Goal: Task Accomplishment & Management: Complete application form

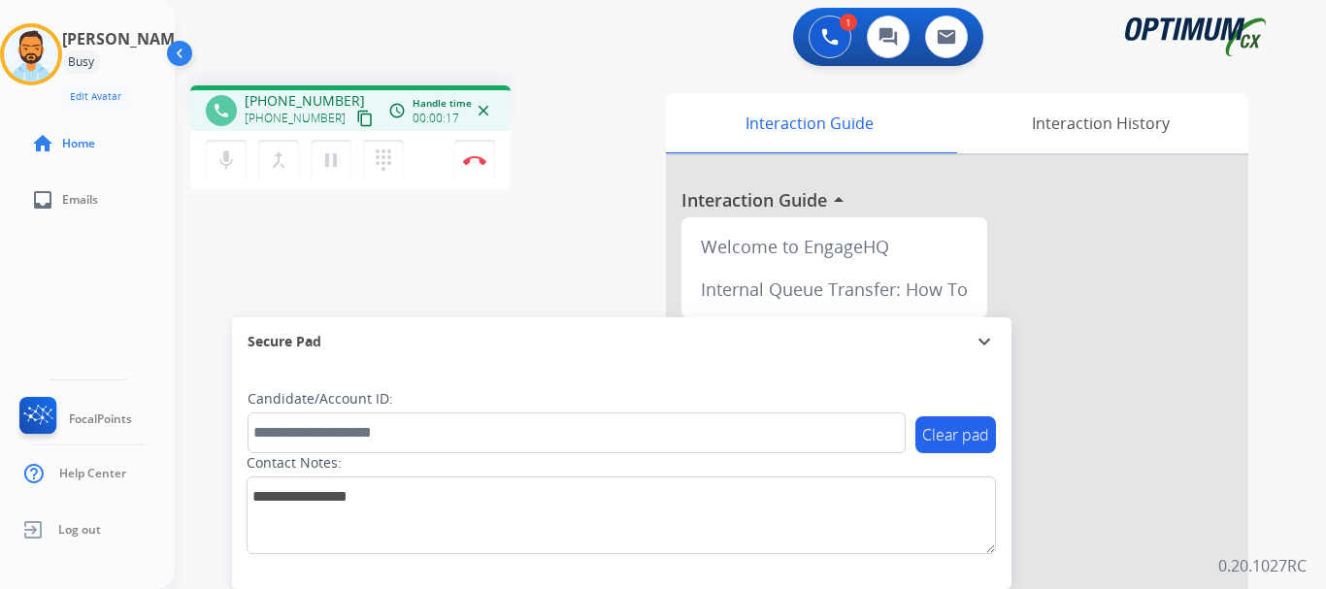
click at [356, 126] on mat-icon "content_copy" at bounding box center [364, 118] width 17 height 17
click at [58, 56] on img at bounding box center [31, 54] width 54 height 54
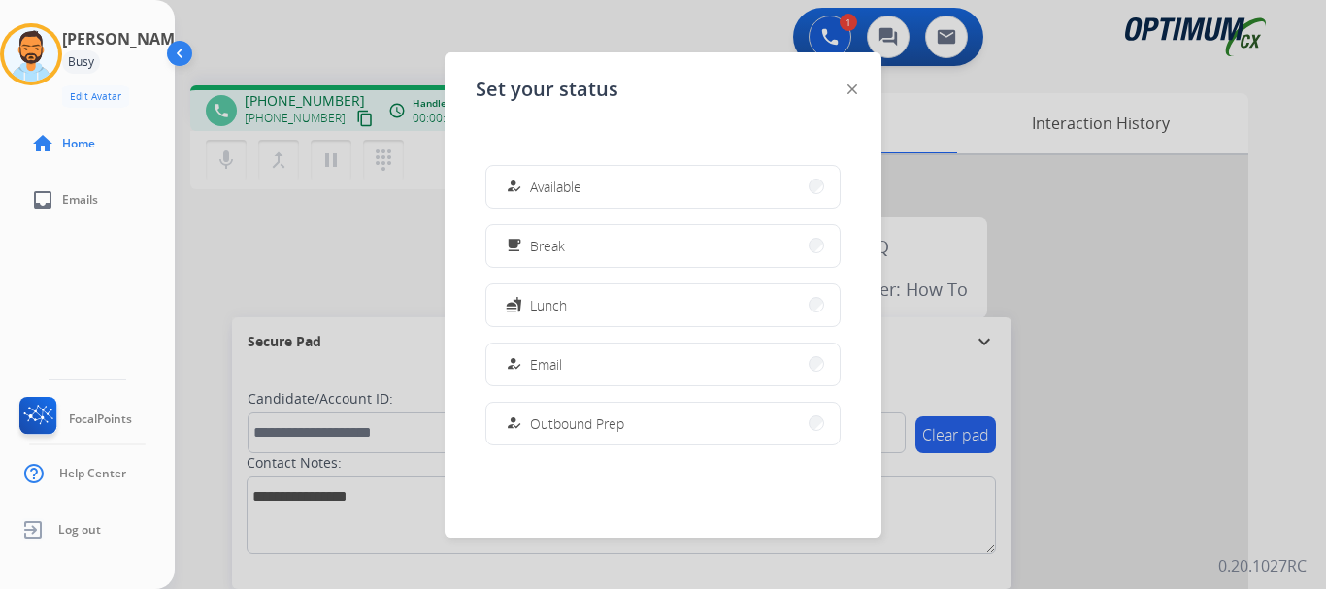
click at [335, 39] on div at bounding box center [663, 294] width 1326 height 589
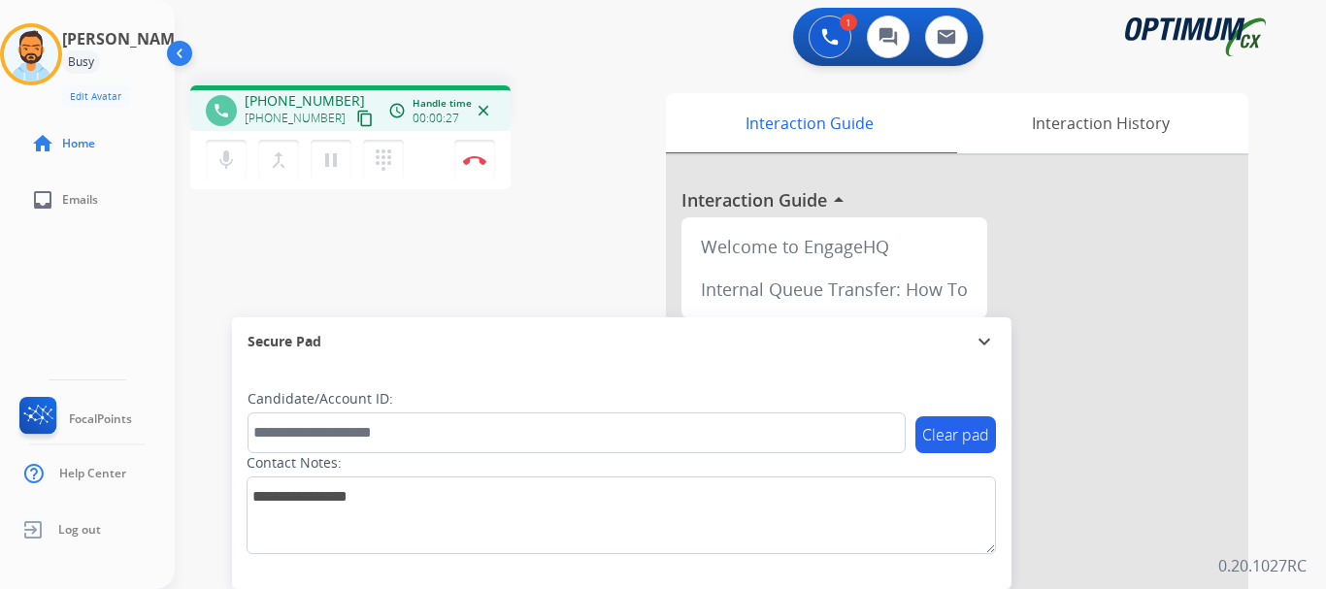
click at [356, 121] on mat-icon "content_copy" at bounding box center [364, 118] width 17 height 17
click at [475, 167] on button "Disconnect" at bounding box center [474, 160] width 41 height 41
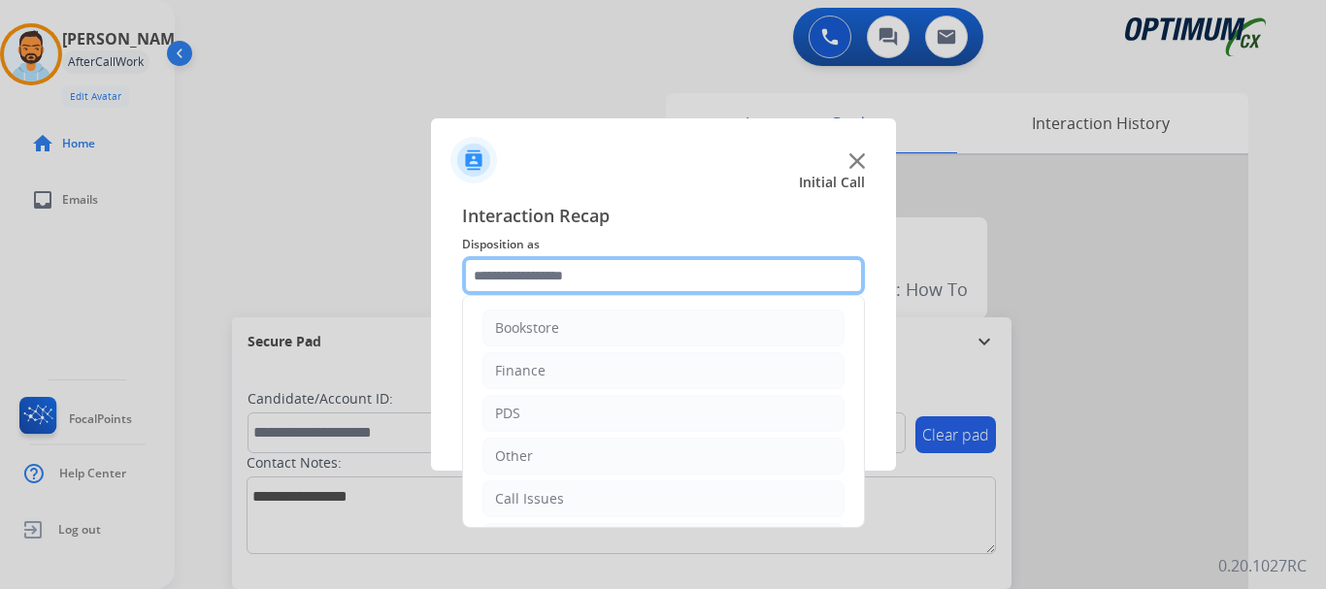
click at [638, 273] on input "text" at bounding box center [663, 275] width 403 height 39
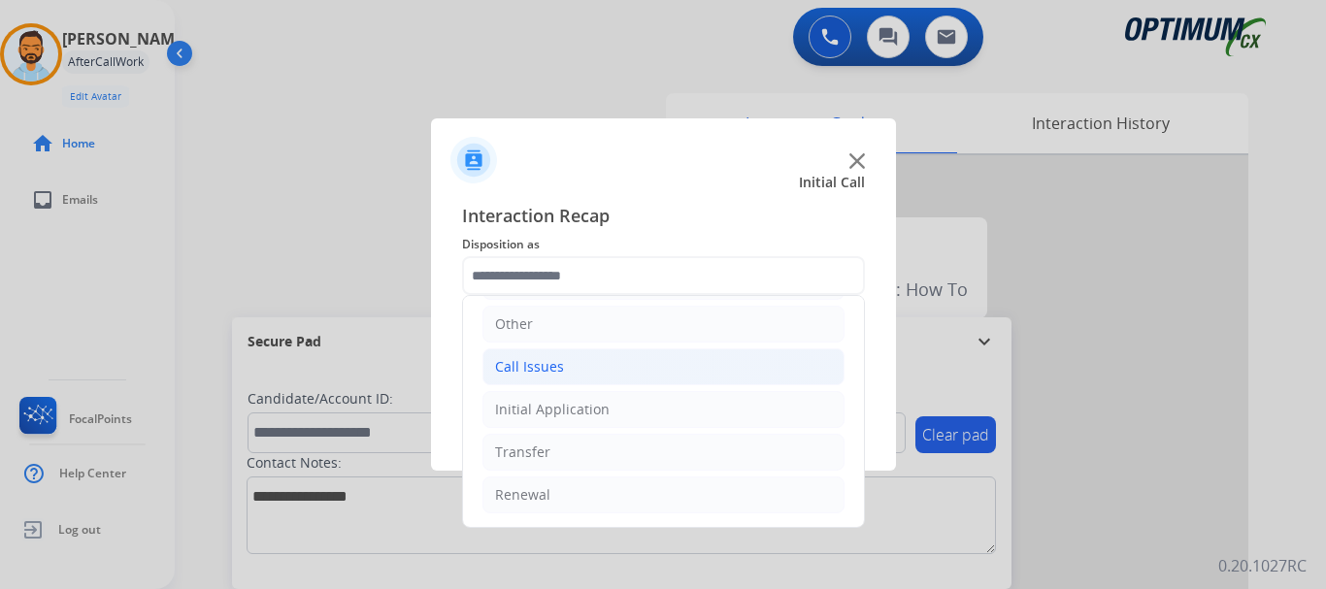
click at [609, 382] on li "Call Issues" at bounding box center [664, 367] width 362 height 37
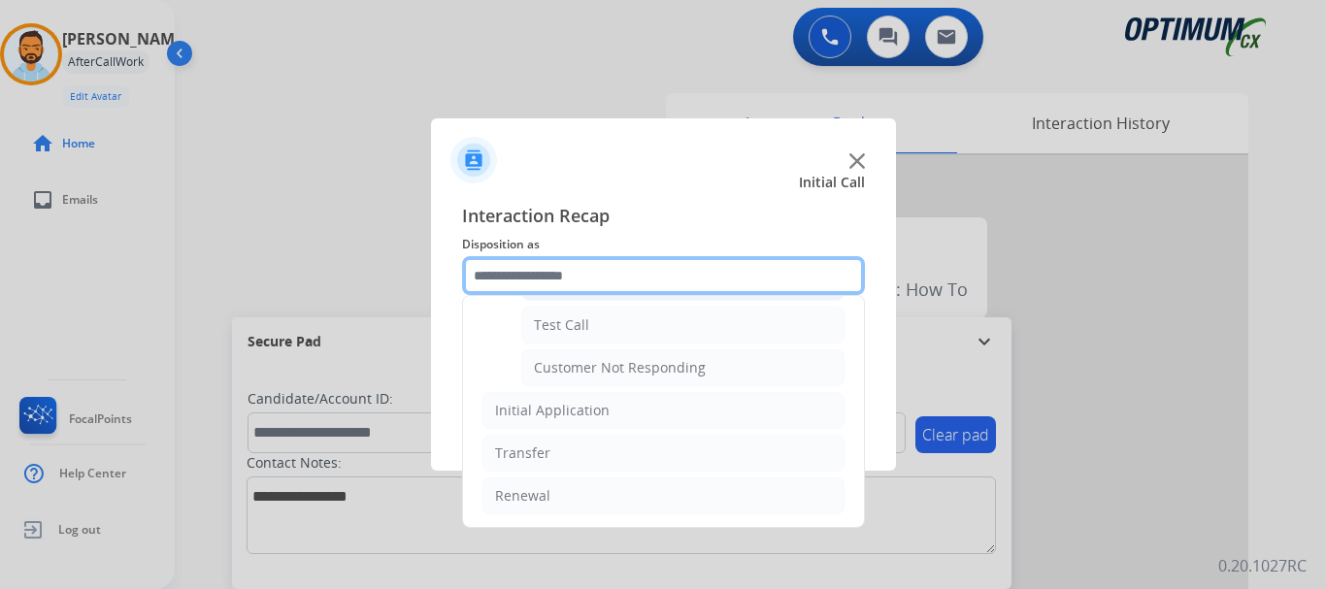
scroll to position [346, 0]
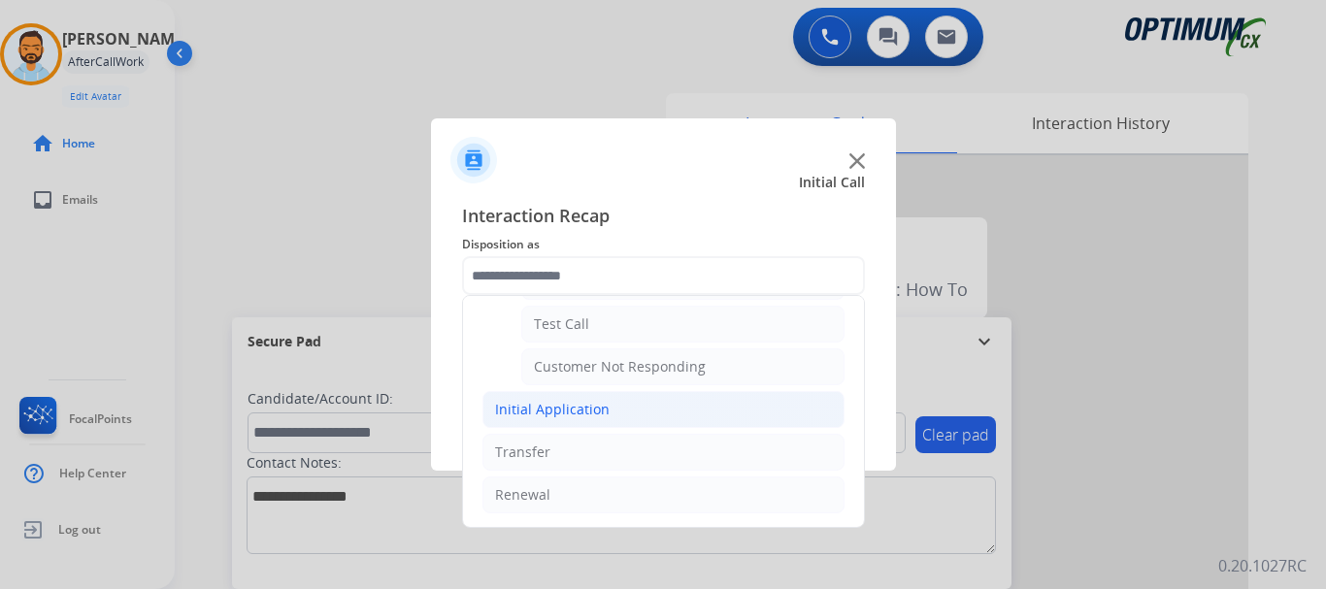
click at [623, 403] on li "Initial Application" at bounding box center [664, 409] width 362 height 37
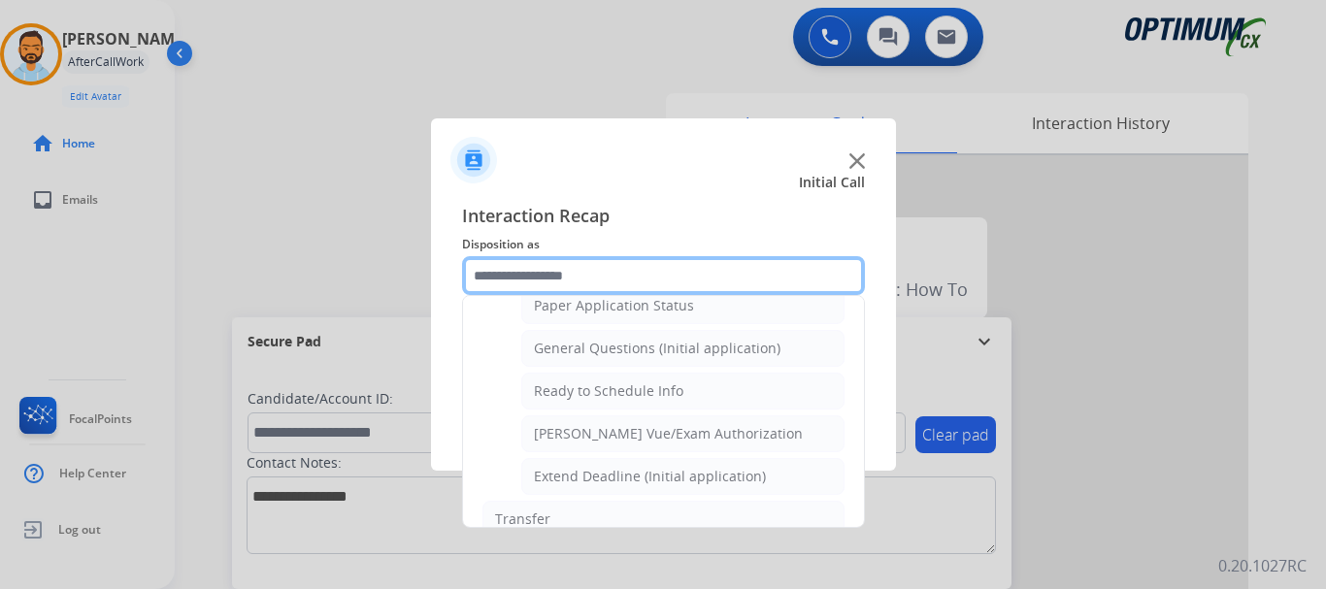
scroll to position [1080, 0]
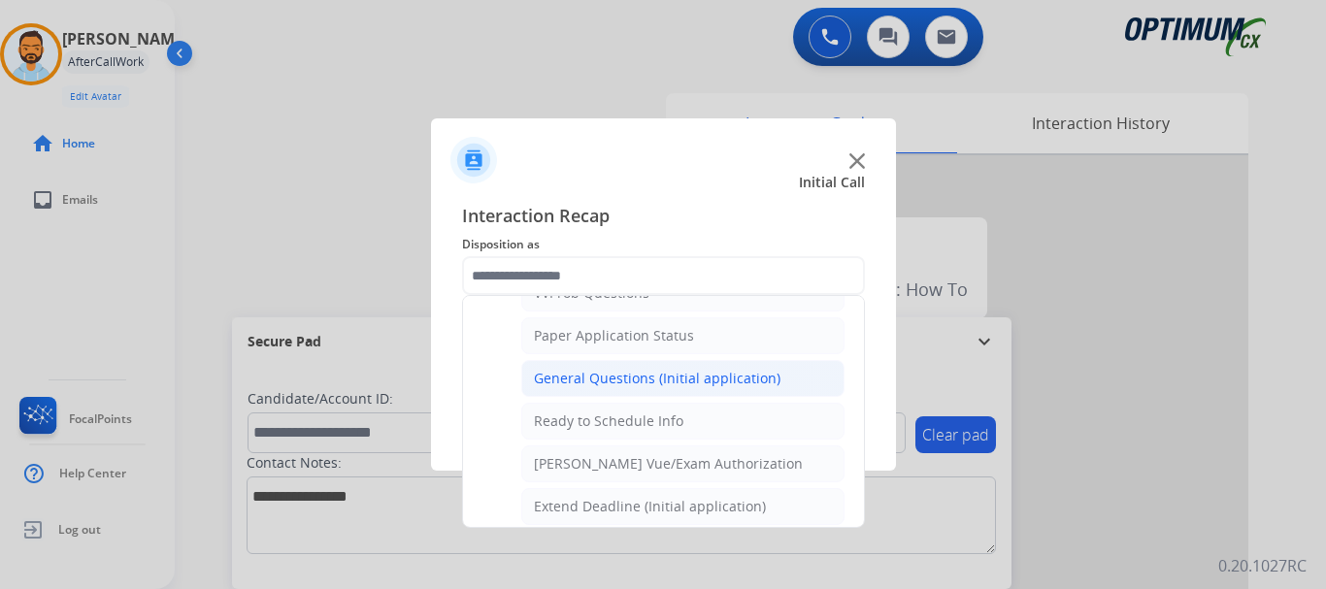
click at [666, 360] on li "General Questions (Initial application)" at bounding box center [682, 378] width 323 height 37
type input "**********"
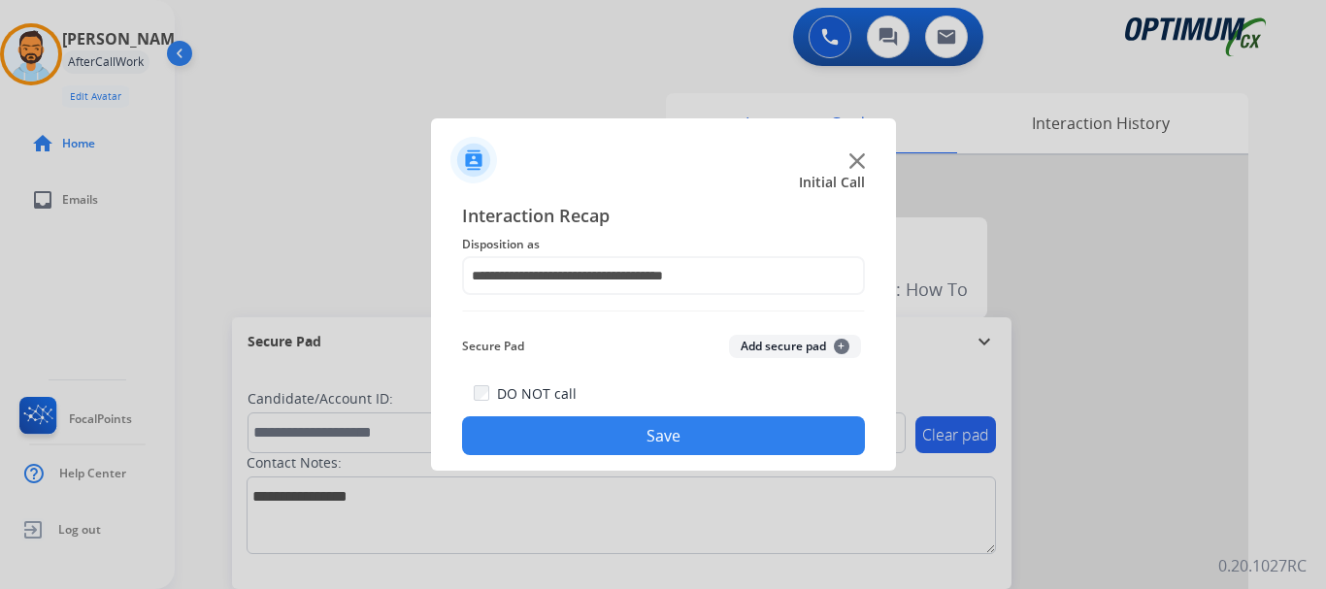
click at [633, 444] on button "Save" at bounding box center [663, 436] width 403 height 39
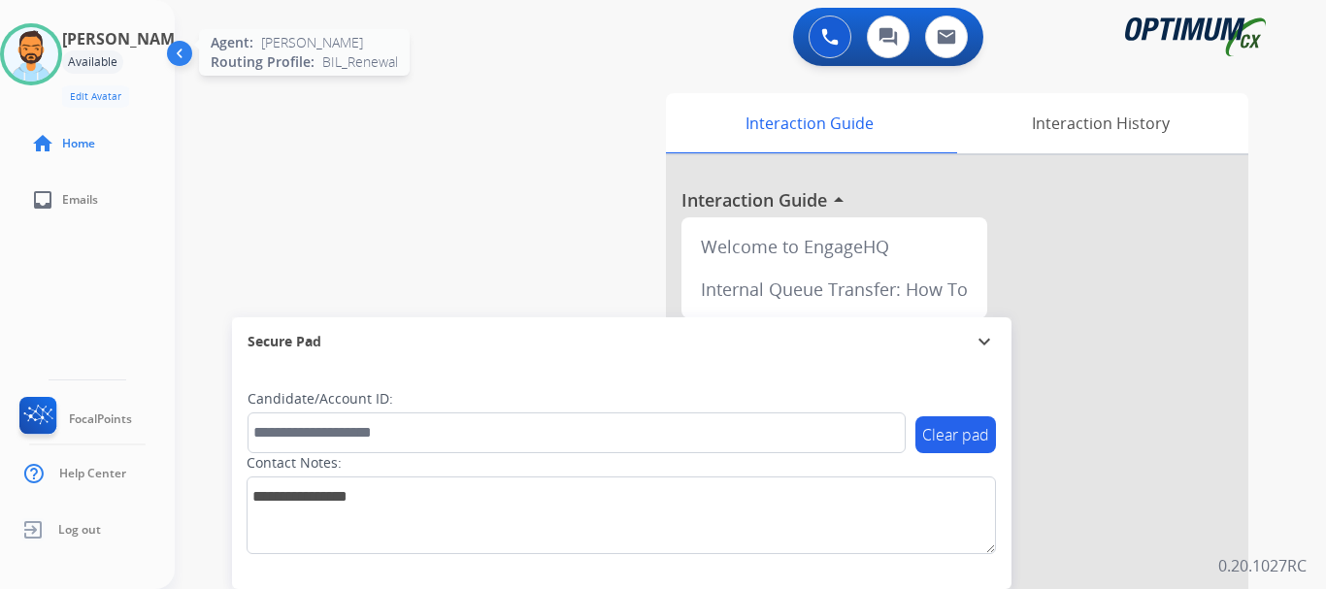
click at [58, 55] on img at bounding box center [31, 54] width 54 height 54
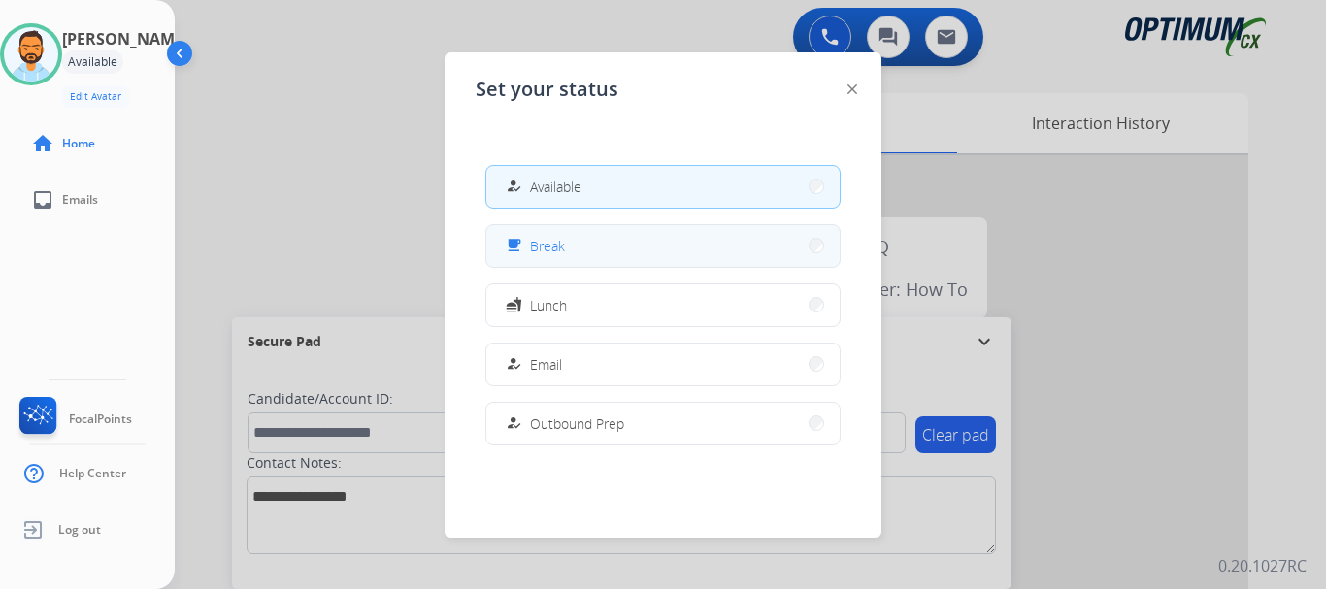
click at [569, 240] on button "free_breakfast Break" at bounding box center [662, 246] width 353 height 42
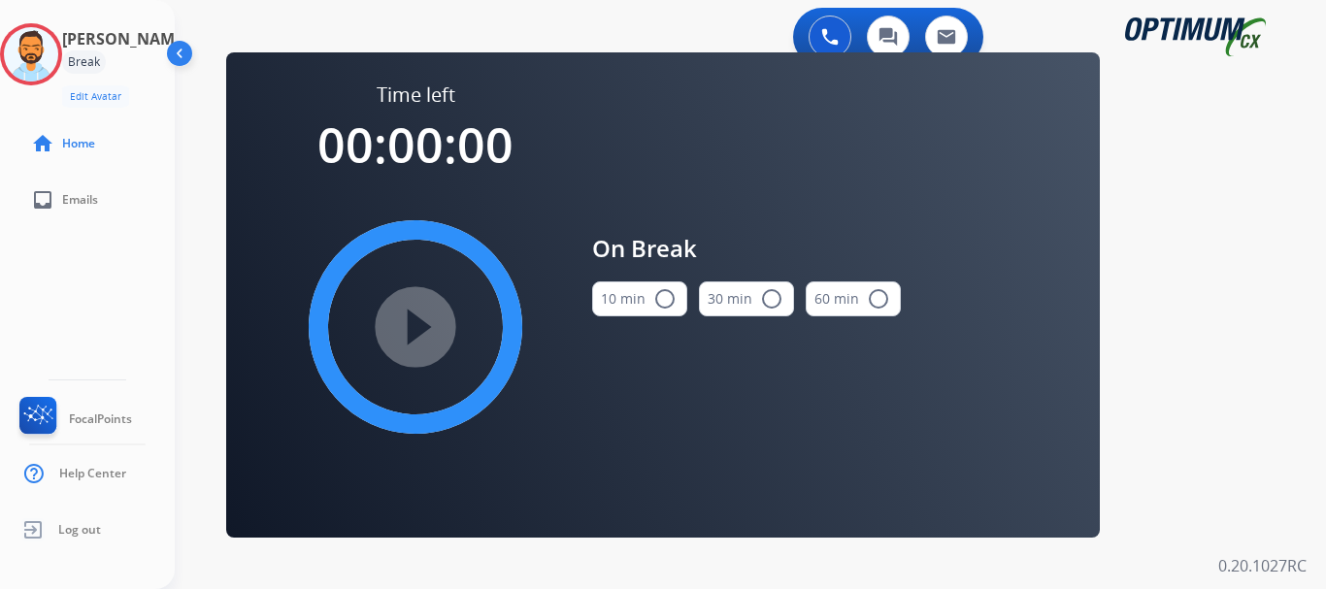
click at [660, 315] on button "10 min radio_button_unchecked" at bounding box center [639, 299] width 95 height 35
click at [404, 333] on mat-icon "play_circle_filled" at bounding box center [415, 327] width 23 height 23
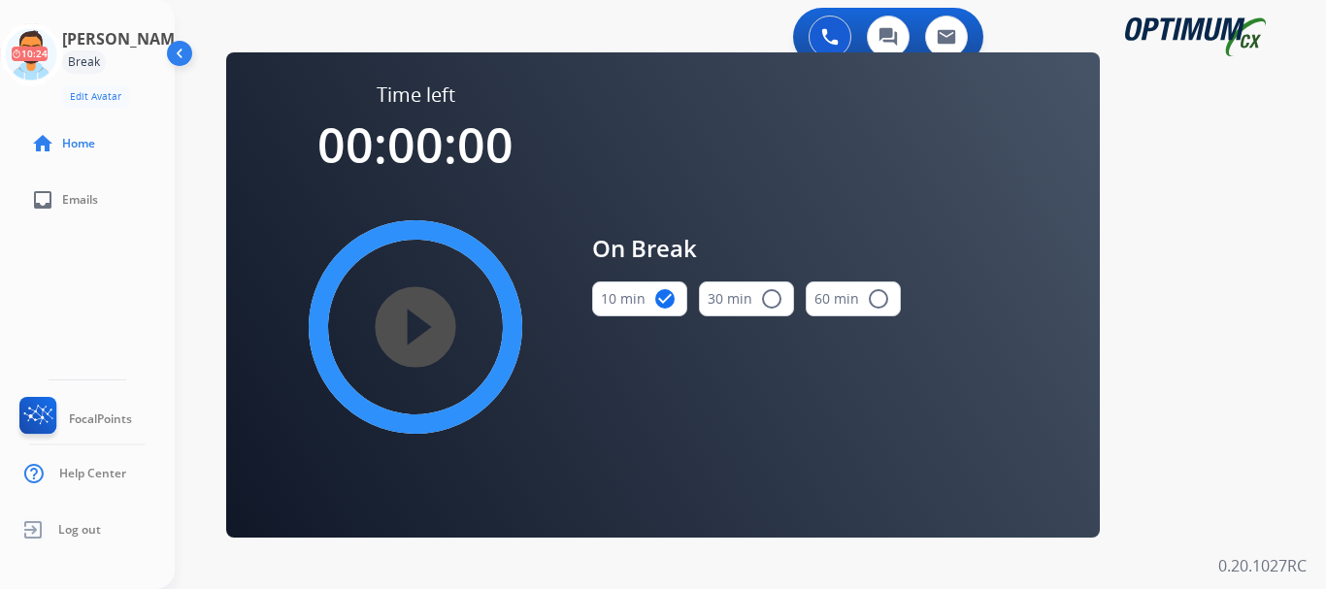
click at [416, 334] on mat-icon "play_circle_filled" at bounding box center [415, 327] width 23 height 23
click at [55, 53] on icon at bounding box center [31, 54] width 63 height 63
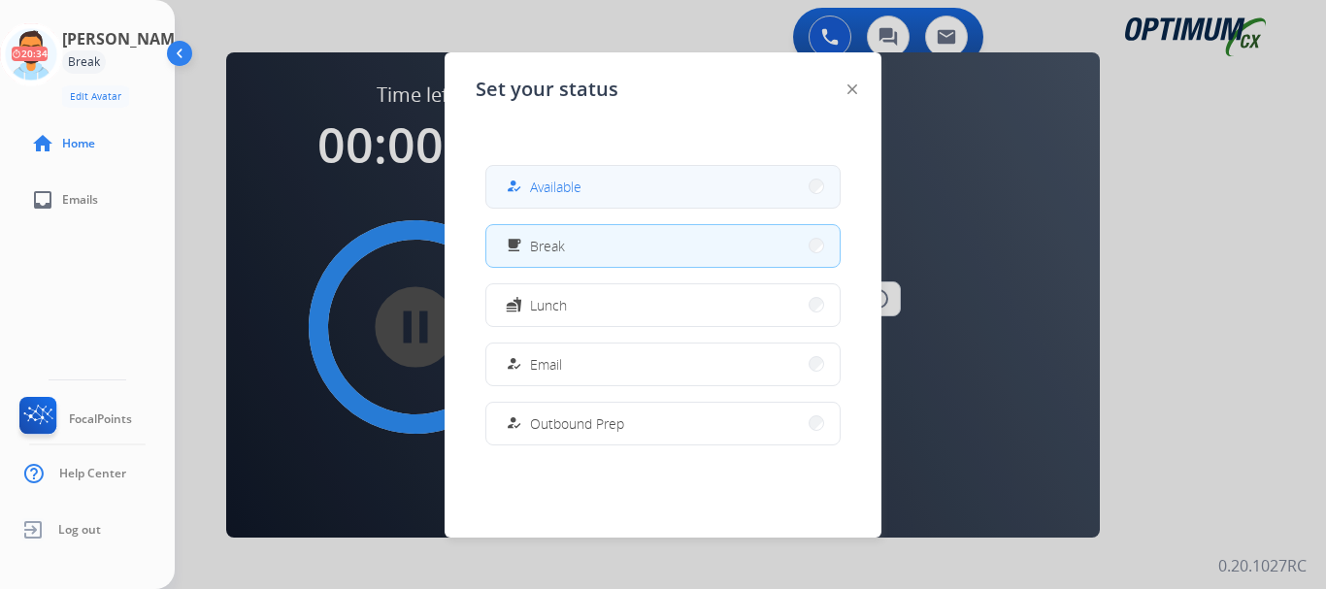
click at [617, 205] on button "how_to_reg Available" at bounding box center [662, 187] width 353 height 42
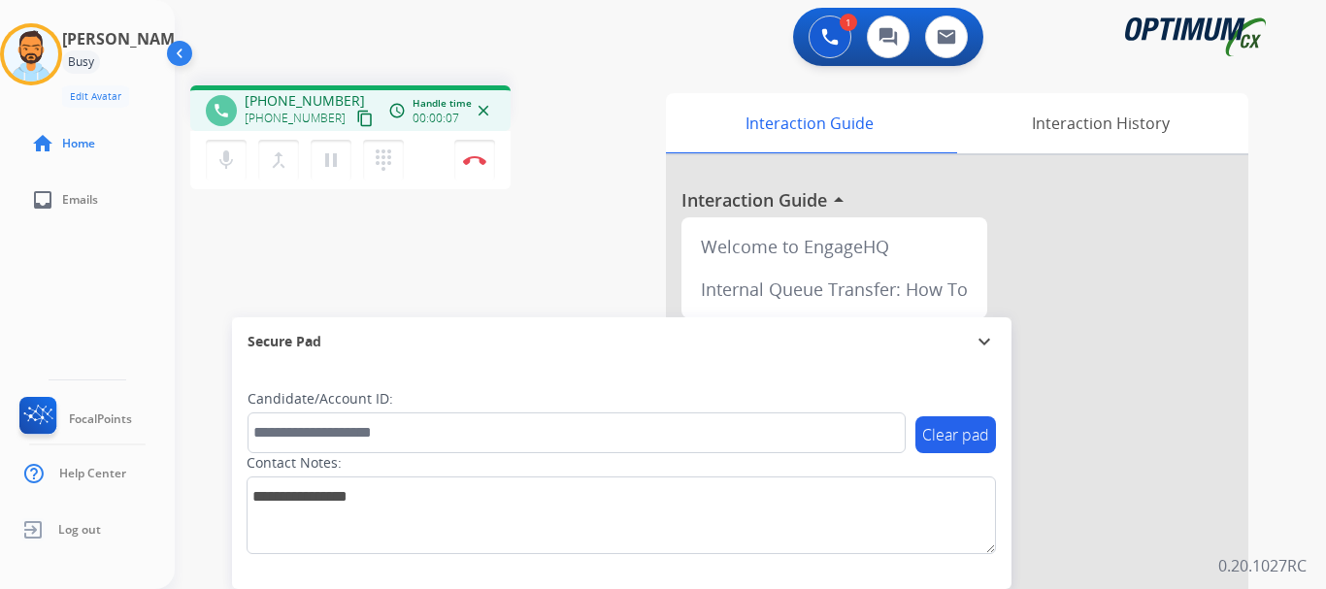
click at [356, 122] on mat-icon "content_copy" at bounding box center [364, 118] width 17 height 17
click at [474, 168] on button "Disconnect" at bounding box center [474, 160] width 41 height 41
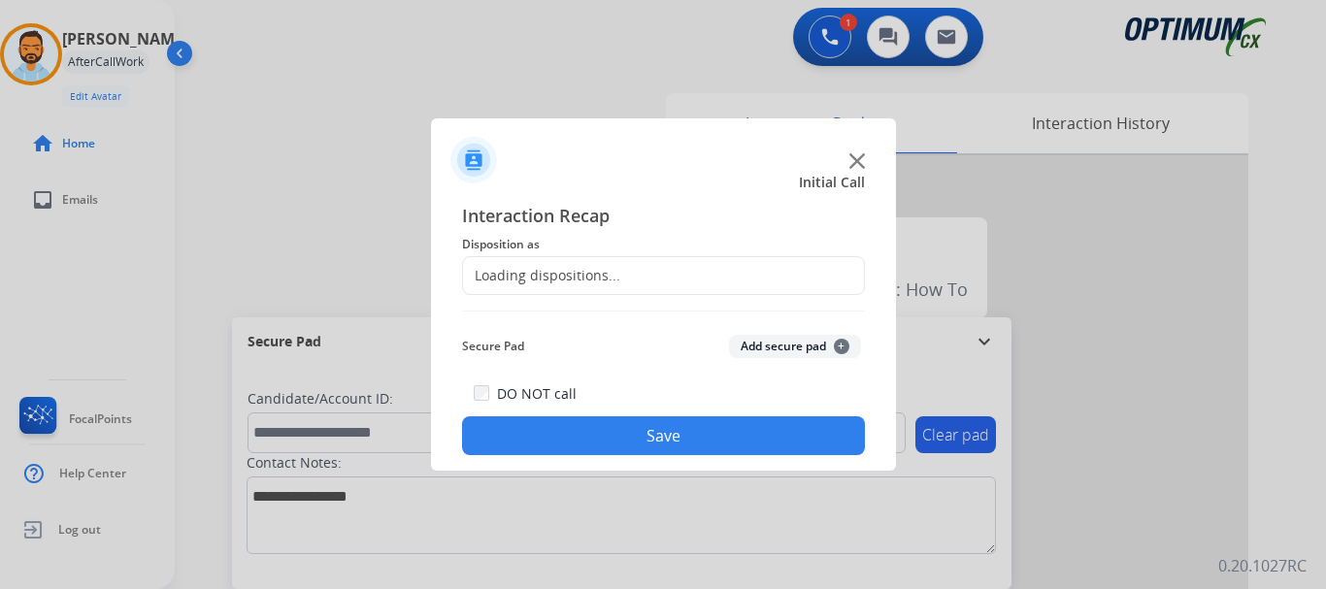
click at [672, 254] on span "Disposition as" at bounding box center [663, 244] width 403 height 23
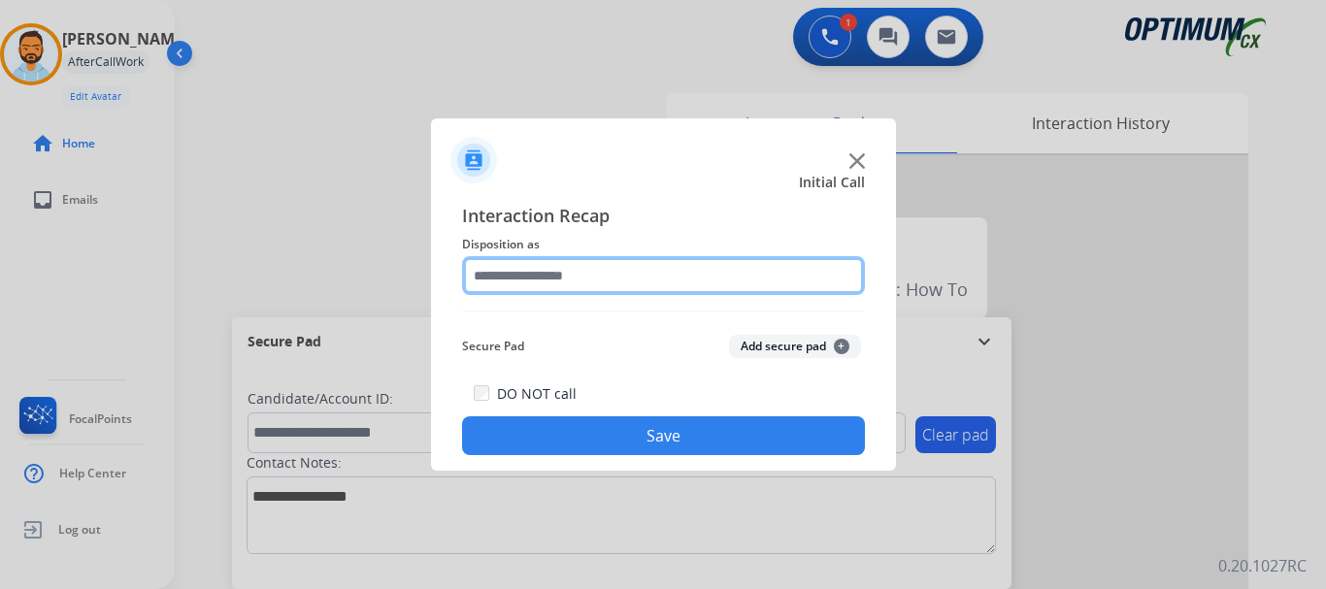
click at [625, 285] on input "text" at bounding box center [663, 275] width 403 height 39
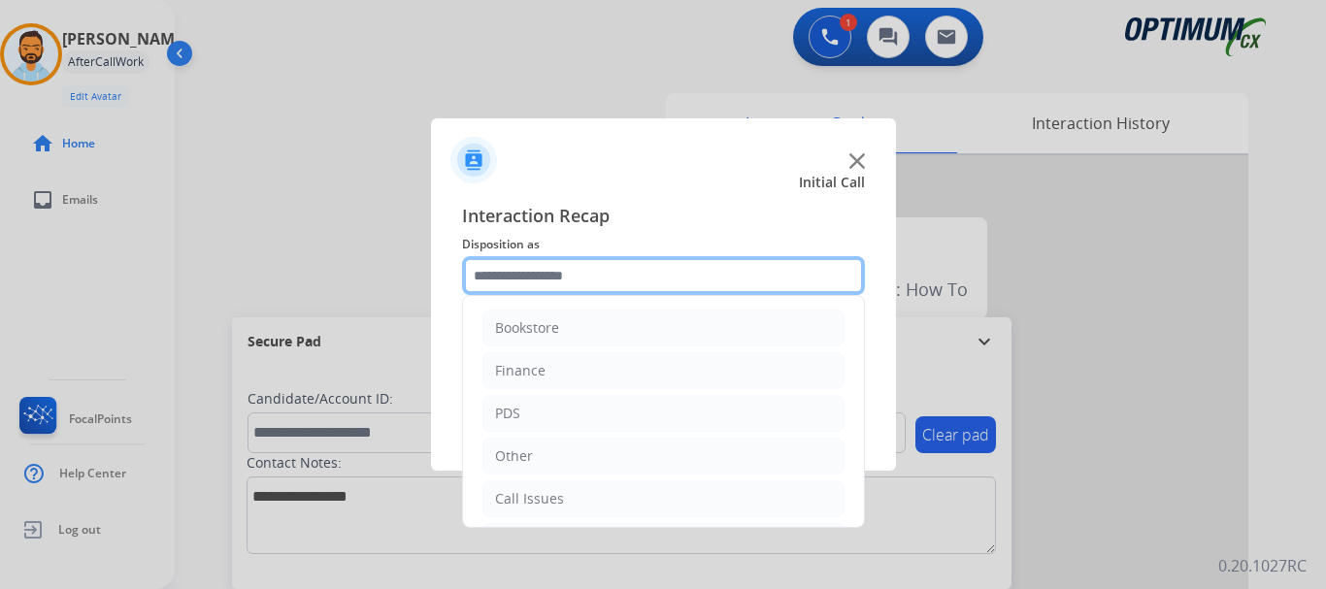
scroll to position [132, 0]
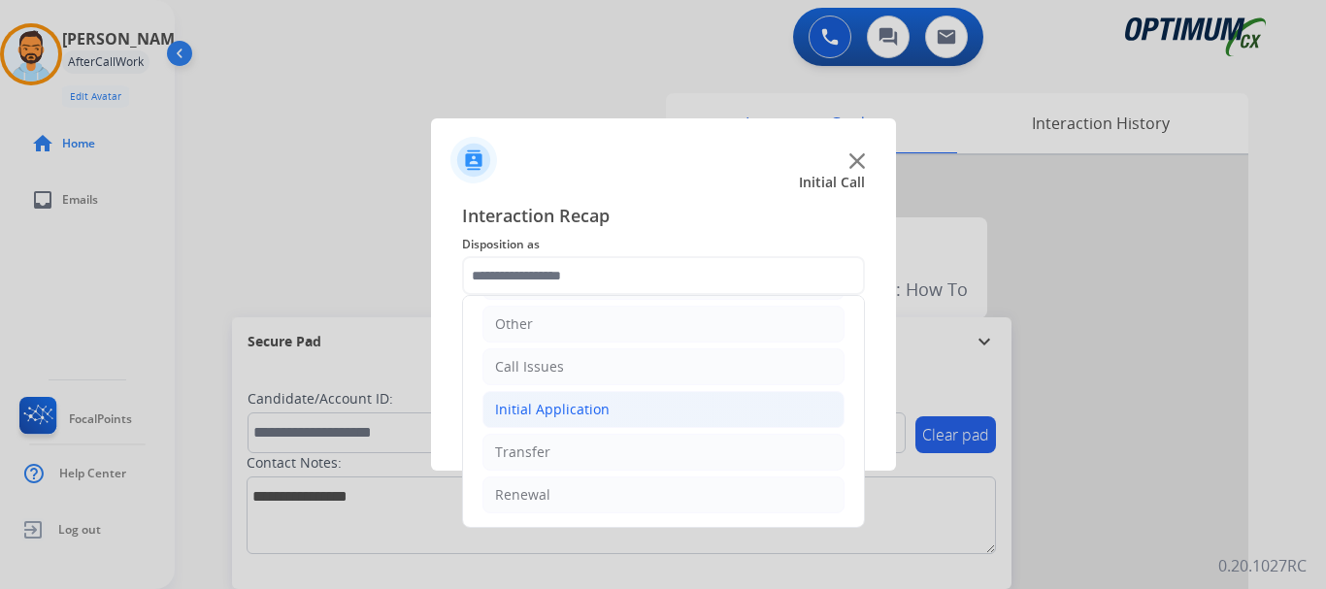
click at [635, 416] on li "Initial Application" at bounding box center [664, 409] width 362 height 37
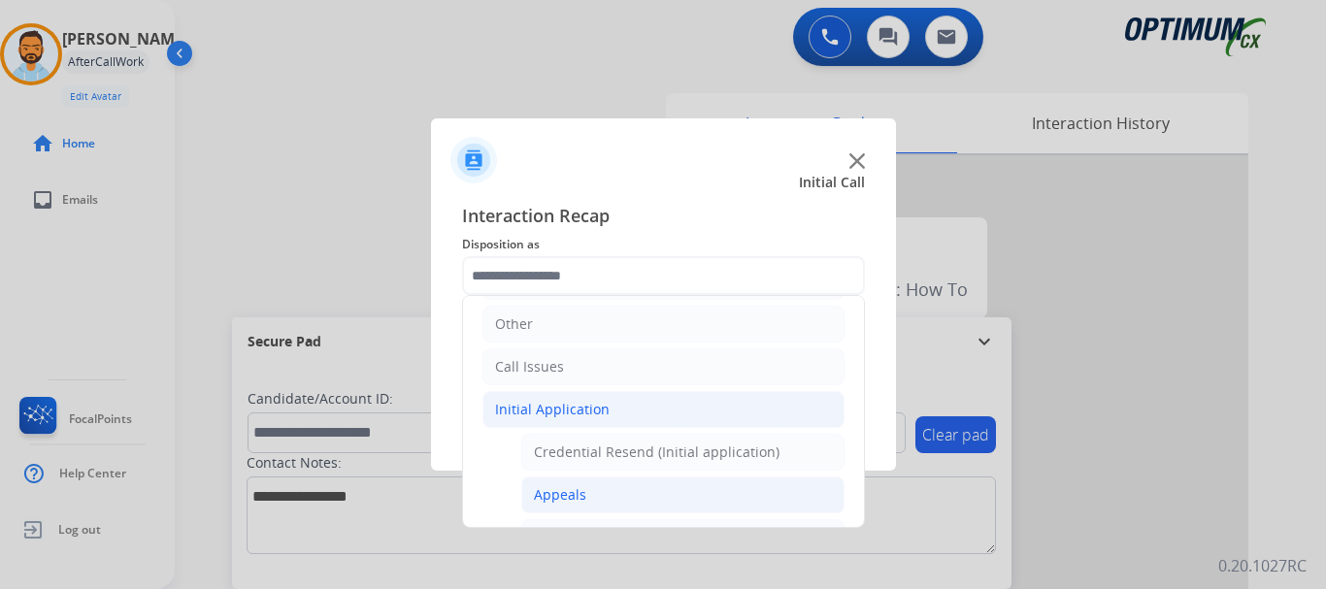
click at [617, 500] on li "Appeals" at bounding box center [682, 495] width 323 height 37
type input "*******"
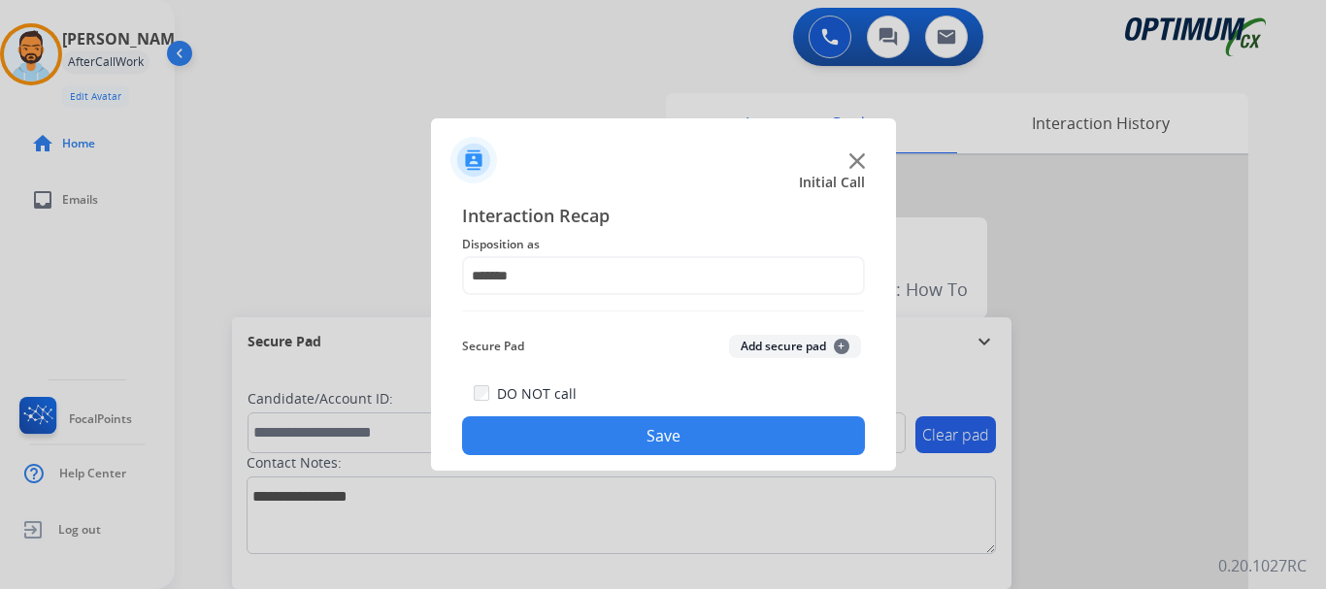
click at [666, 430] on button "Save" at bounding box center [663, 436] width 403 height 39
